Goal: Information Seeking & Learning: Find specific fact

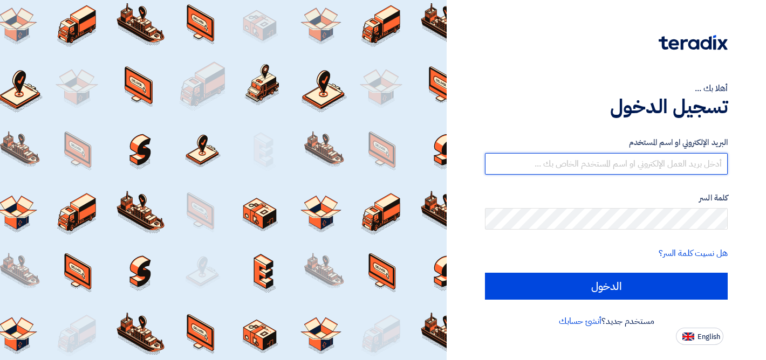
click at [569, 162] on input "text" at bounding box center [606, 164] width 243 height 22
click at [521, 160] on input "text" at bounding box center [606, 164] width 243 height 22
type input "[EMAIL_ADDRESS][DOMAIN_NAME]"
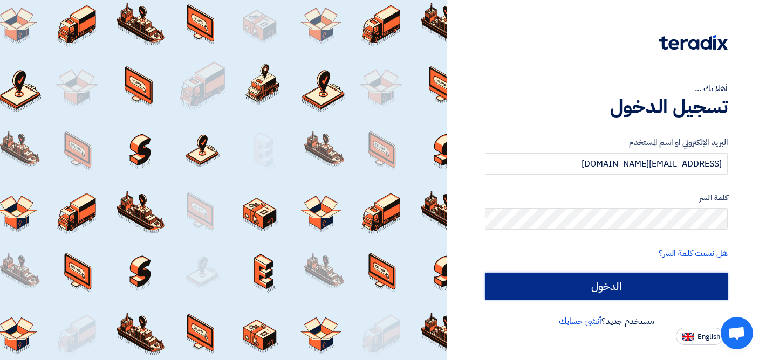
click at [598, 289] on input "الدخول" at bounding box center [606, 286] width 243 height 27
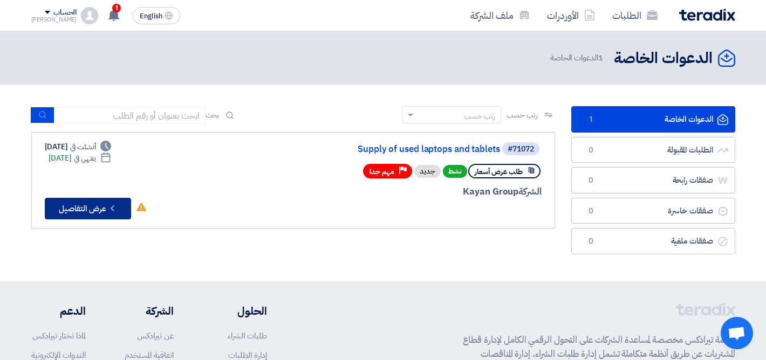
click at [98, 204] on button "Check details عرض التفاصيل" at bounding box center [88, 209] width 86 height 22
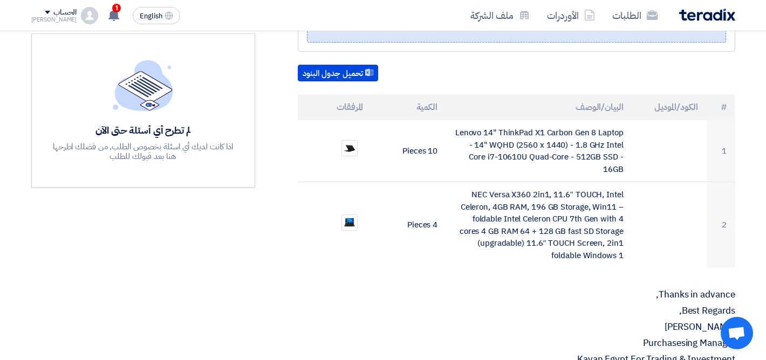
scroll to position [286, 0]
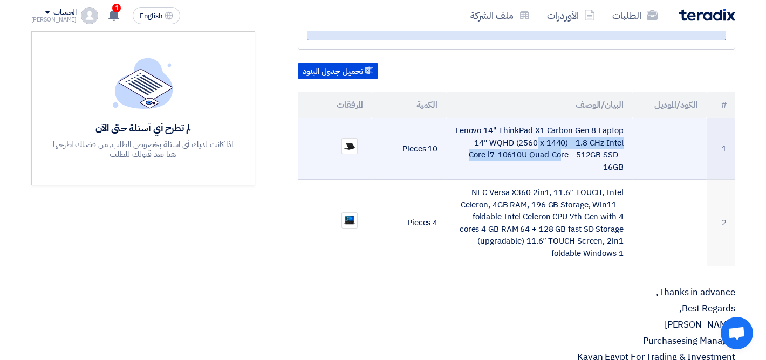
drag, startPoint x: 455, startPoint y: 129, endPoint x: 489, endPoint y: 160, distance: 46.2
click at [489, 160] on td "Lenovo 14" ThinkPad X1 Carbon Gen 8 Laptop - 14" WQHD (2560 x 1440) - 1.8 GHz I…" at bounding box center [539, 149] width 186 height 62
drag, startPoint x: 456, startPoint y: 124, endPoint x: 556, endPoint y: 163, distance: 107.3
click at [556, 163] on td "Lenovo 14" ThinkPad X1 Carbon Gen 8 Laptop - 14" WQHD (2560 x 1440) - 1.8 GHz I…" at bounding box center [539, 149] width 186 height 62
copy td "Lenovo 14" ThinkPad X1 Carbon Gen 8 Laptop - 14" WQHD (2560 x 1440) - 1.8 GHz I…"
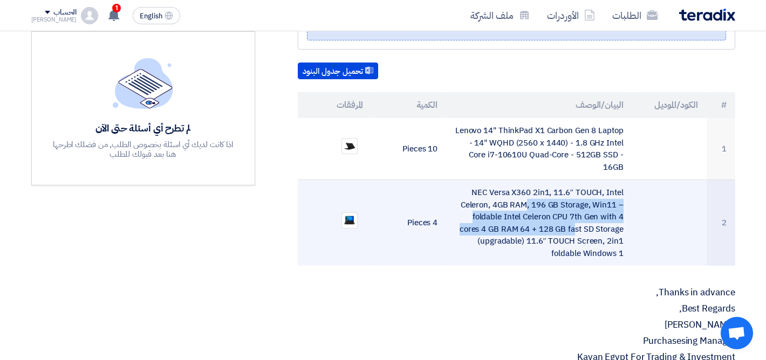
drag, startPoint x: 467, startPoint y: 191, endPoint x: 509, endPoint y: 235, distance: 60.7
click at [509, 235] on td "NEC Versa X360 2in1, 11.6″ TOUCH, Intel Celeron, 4GB RAM, 196 GB Storage, Win11…" at bounding box center [539, 223] width 186 height 86
click at [489, 212] on td "NEC Versa X360 2in1, 11.6″ TOUCH, Intel Celeron, 4GB RAM, 196 GB Storage, Win11…" at bounding box center [539, 223] width 186 height 86
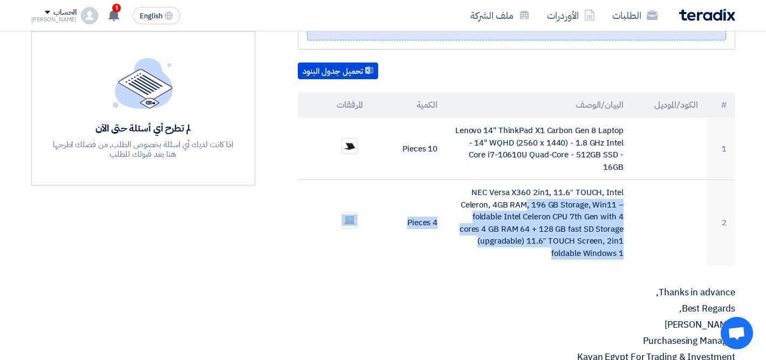
drag, startPoint x: 471, startPoint y: 187, endPoint x: 584, endPoint y: 269, distance: 139.4
click at [584, 269] on div "Supply of used laptops and tablets بيانات العميل [PERSON_NAME] Purchasesing Man…" at bounding box center [503, 319] width 480 height 853
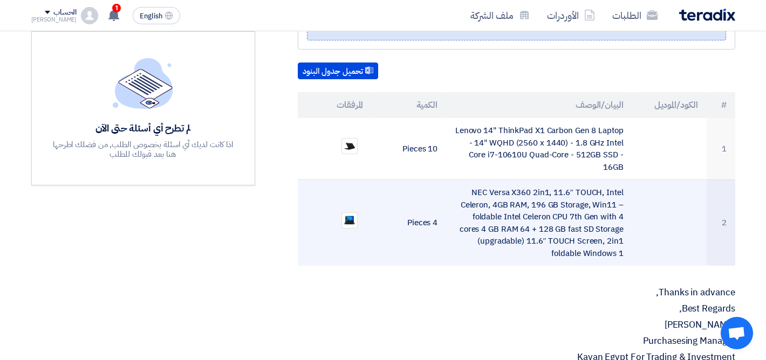
click at [509, 197] on td "NEC Versa X360 2in1, 11.6″ TOUCH, Intel Celeron, 4GB RAM, 196 GB Storage, Win11…" at bounding box center [539, 223] width 186 height 86
drag, startPoint x: 471, startPoint y: 183, endPoint x: 625, endPoint y: 262, distance: 172.7
click at [625, 262] on td "NEC Versa X360 2in1, 11.6″ TOUCH, Intel Celeron, 4GB RAM, 196 GB Storage, Win11…" at bounding box center [539, 223] width 186 height 86
copy td "NEC Versa X360 2in1, 11.6″ TOUCH, Intel Celeron, 4GB RAM, 196 GB Storage, Win11…"
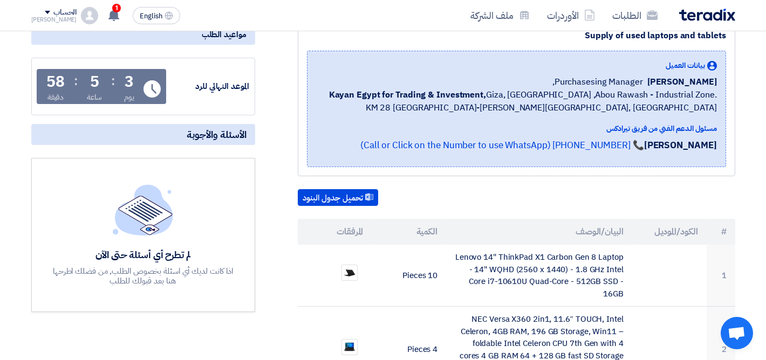
scroll to position [0, 0]
